Goal: Information Seeking & Learning: Check status

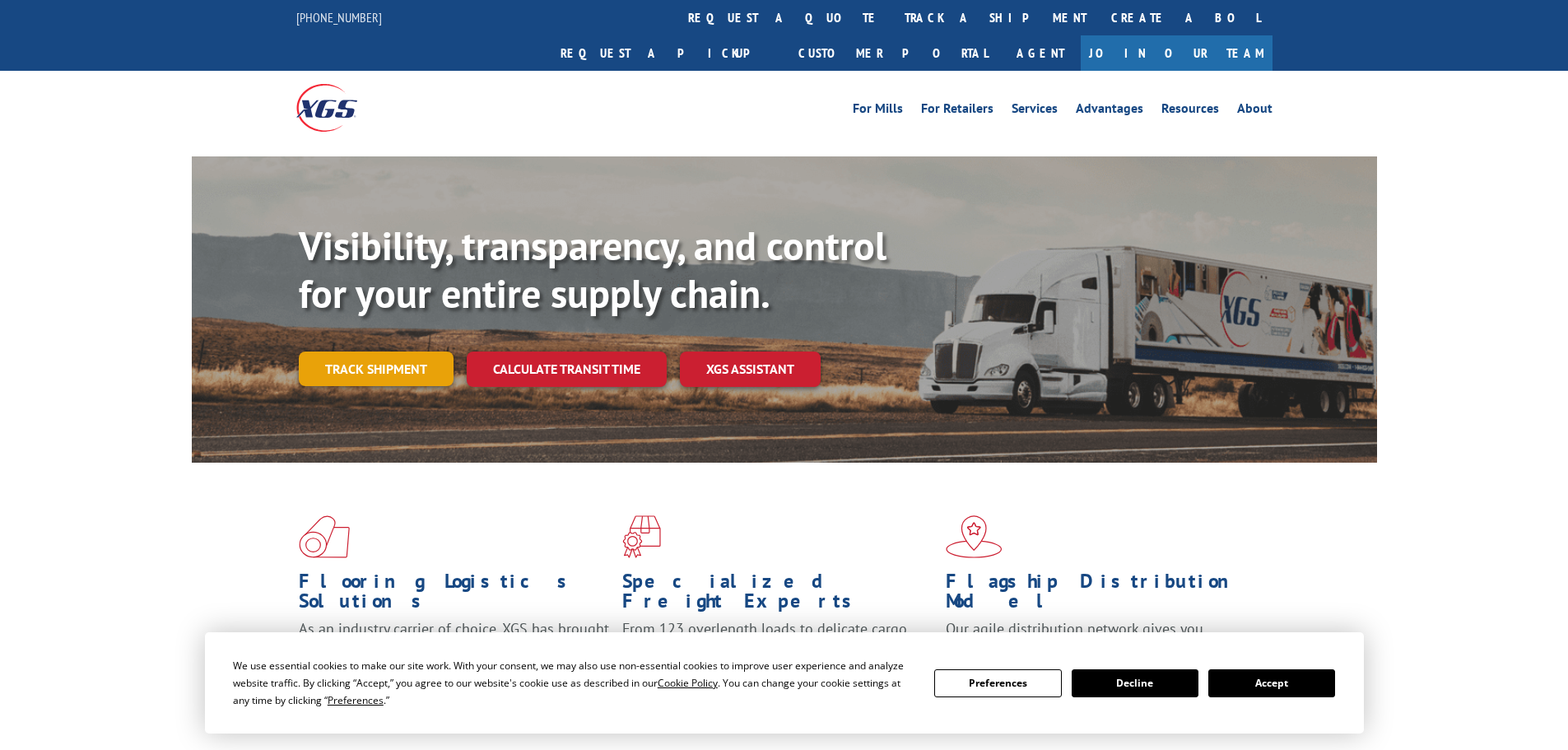
click at [418, 352] on link "Track shipment" at bounding box center [375, 369] width 155 height 35
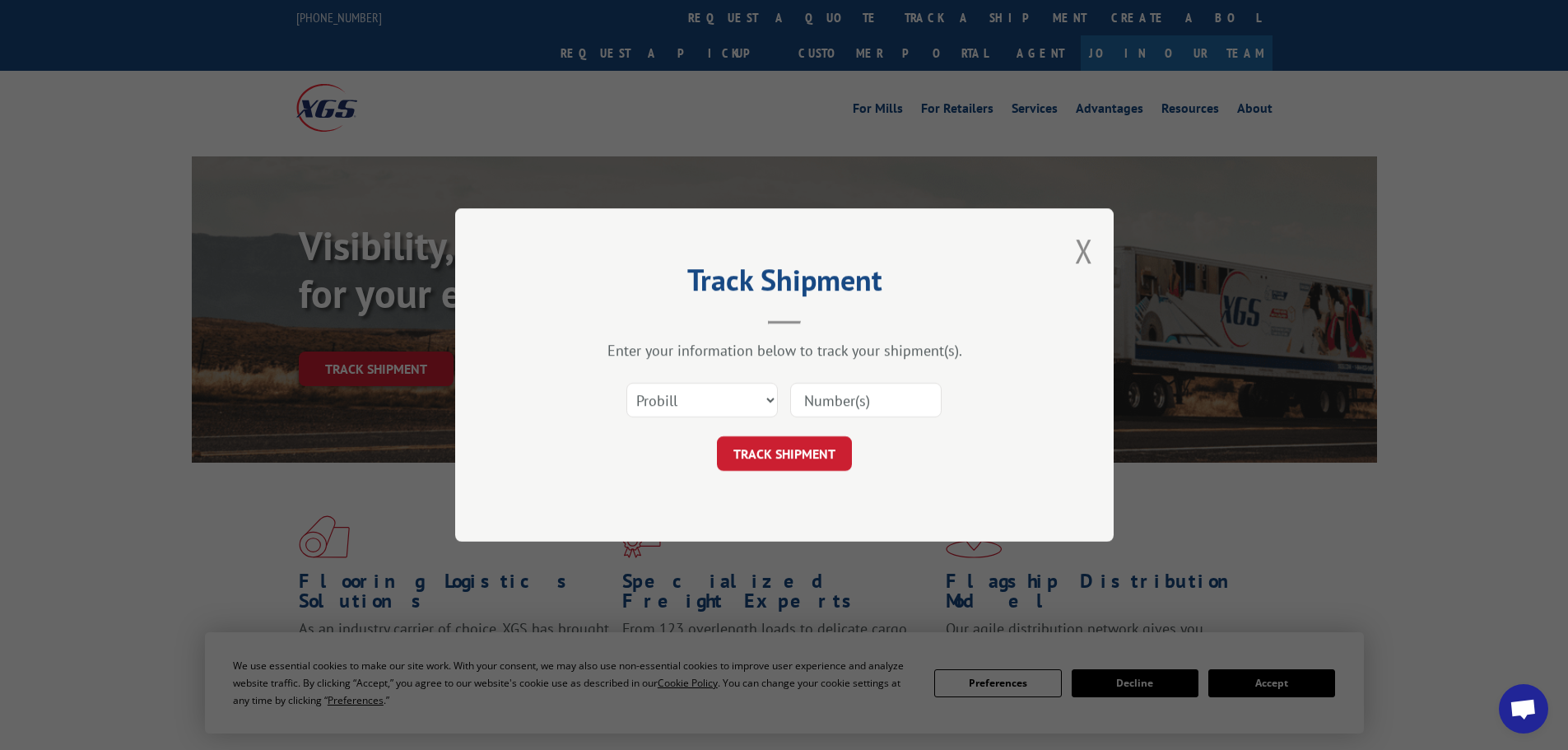
click at [885, 396] on input at bounding box center [866, 399] width 151 height 35
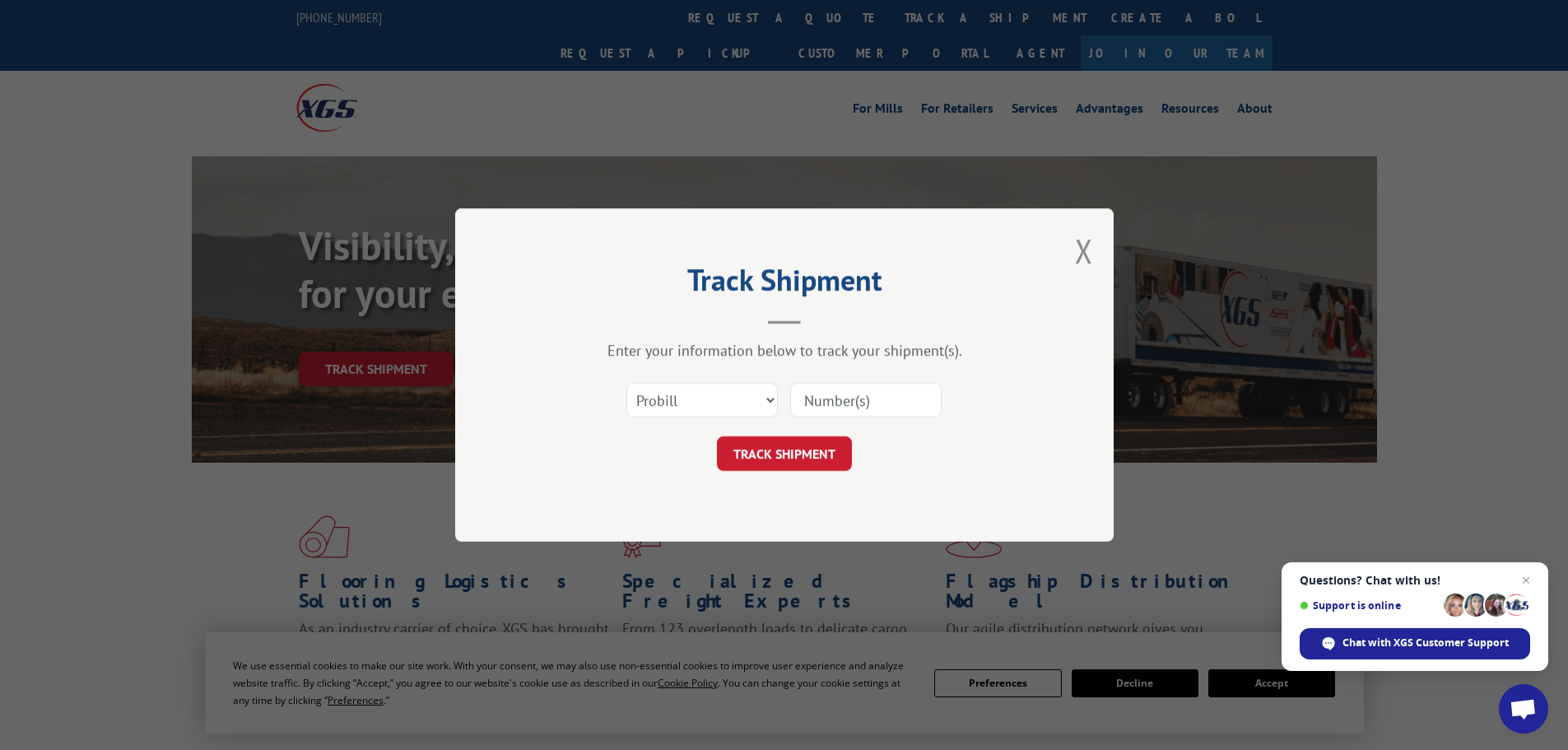
paste input "17521471"
type input "17521471"
click at [782, 447] on button "TRACK SHIPMENT" at bounding box center [784, 454] width 135 height 35
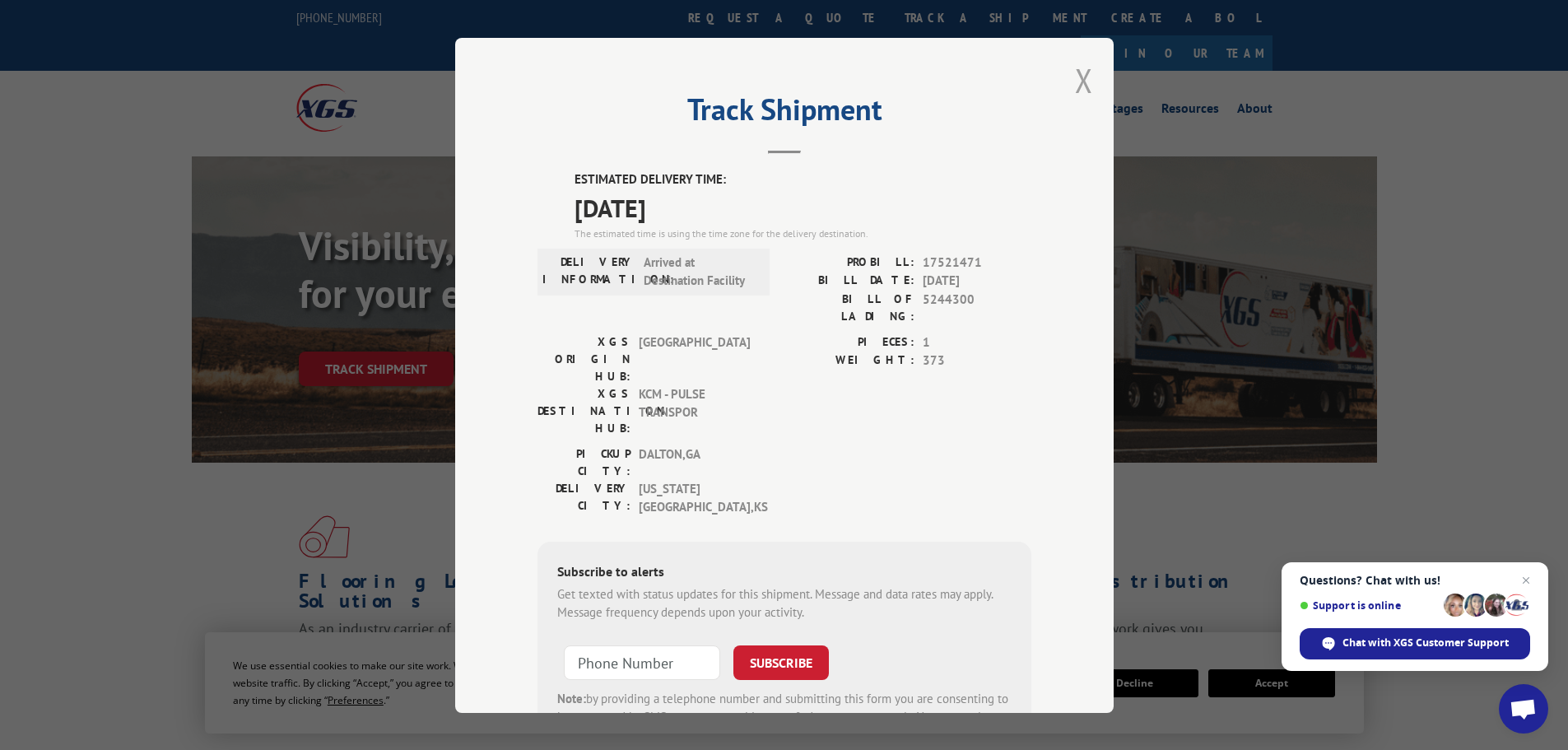
click at [1075, 80] on button "Close modal" at bounding box center [1084, 80] width 18 height 43
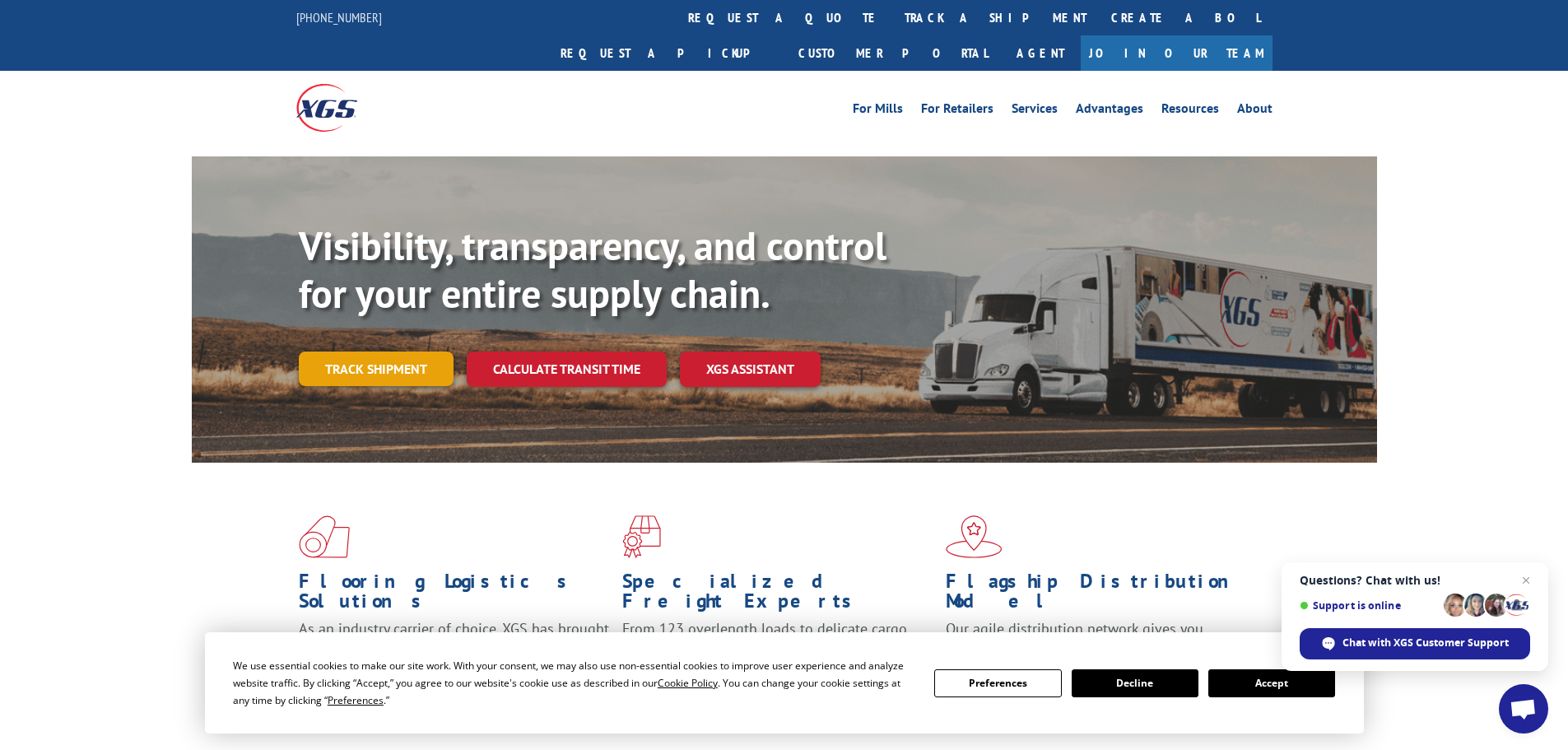
click at [374, 352] on link "Track shipment" at bounding box center [375, 369] width 155 height 35
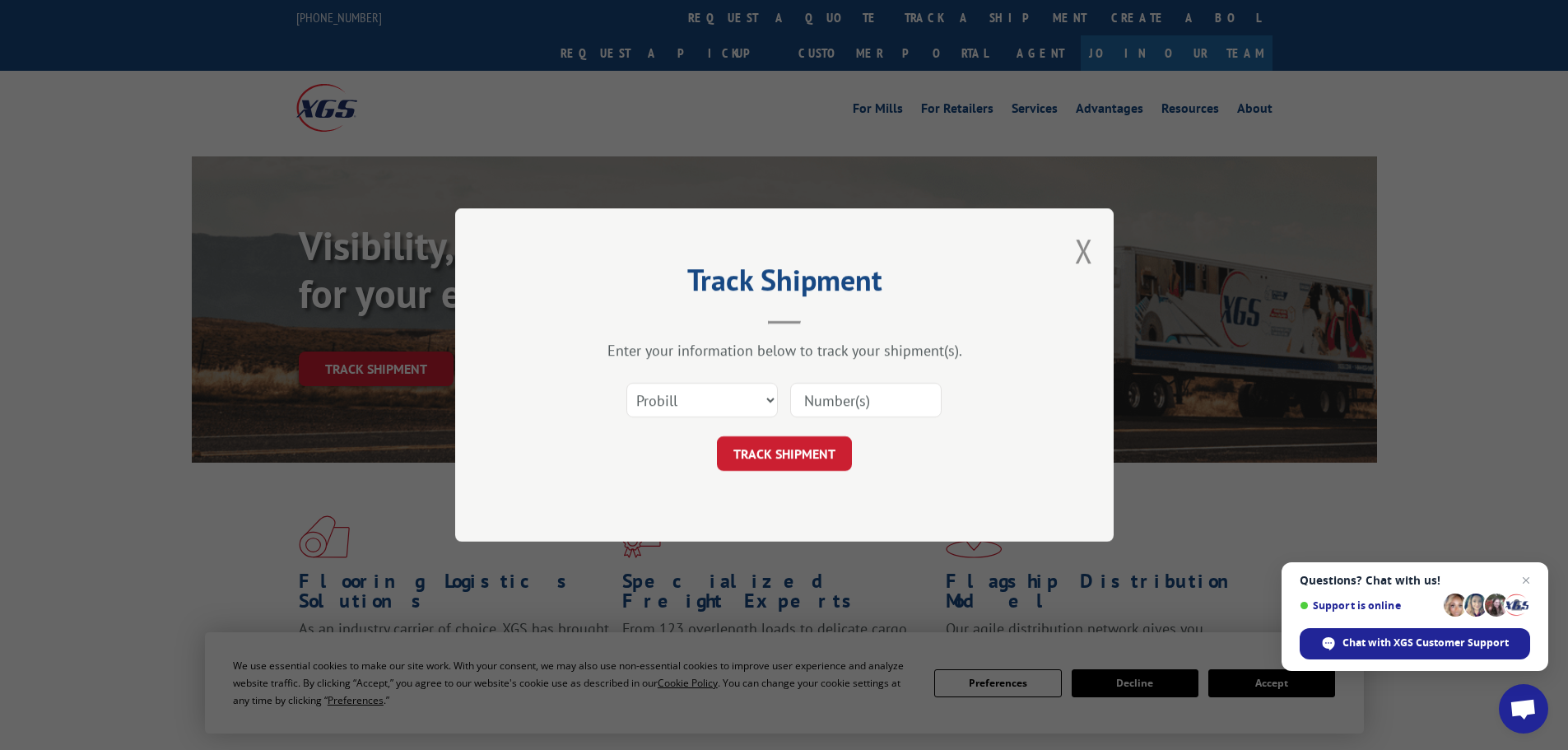
click at [872, 407] on input at bounding box center [866, 399] width 151 height 35
paste input "17521471"
type input "17521471"
click at [790, 454] on button "TRACK SHIPMENT" at bounding box center [784, 454] width 135 height 35
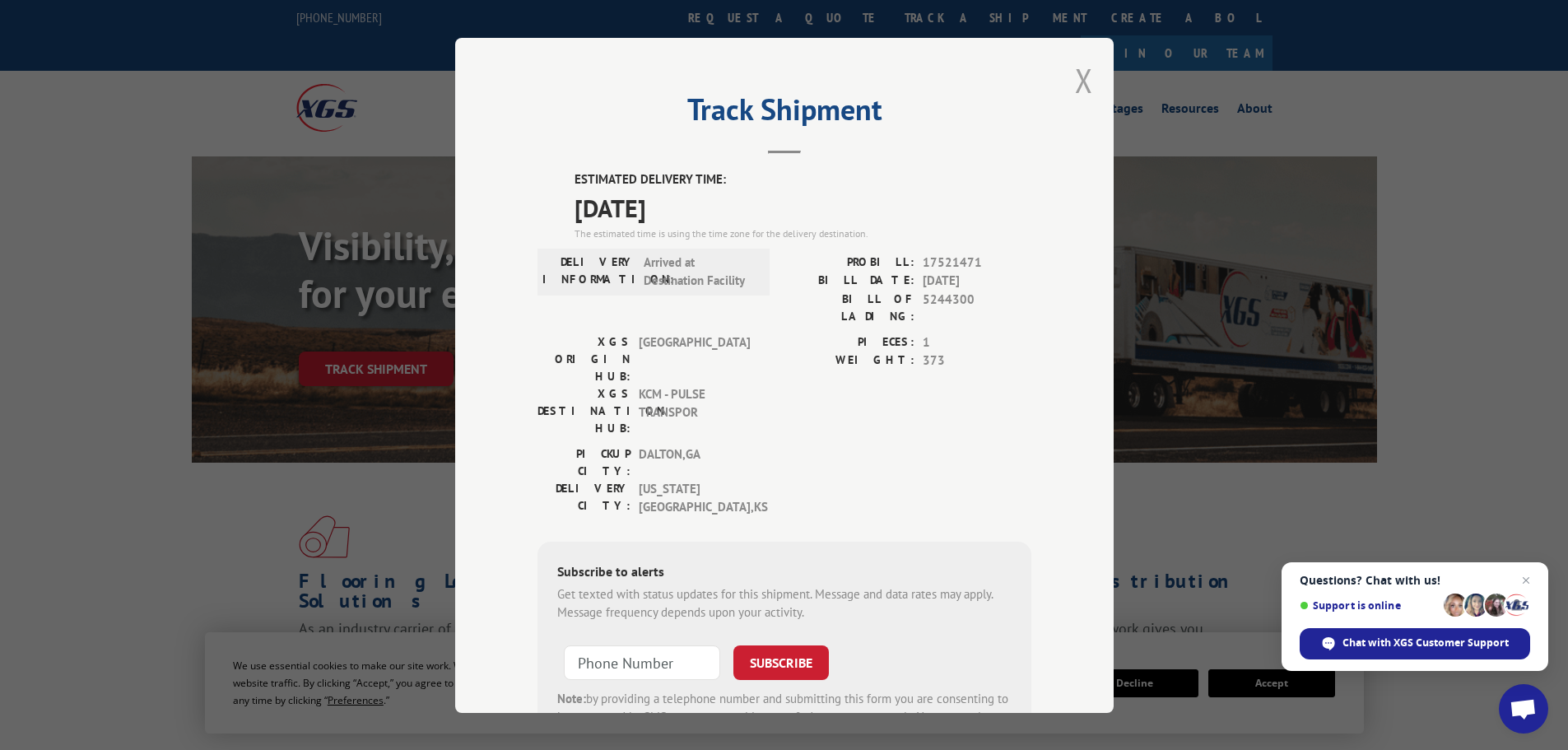
click at [1075, 74] on button "Close modal" at bounding box center [1084, 80] width 18 height 43
